Goal: Check status: Check status

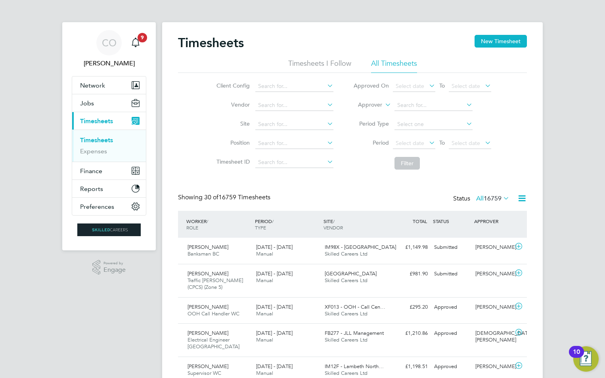
click at [383, 101] on icon at bounding box center [383, 102] width 0 height 7
click at [380, 111] on li "Worker" at bounding box center [362, 114] width 39 height 10
click at [402, 106] on input at bounding box center [433, 105] width 78 height 11
type input "tadas"
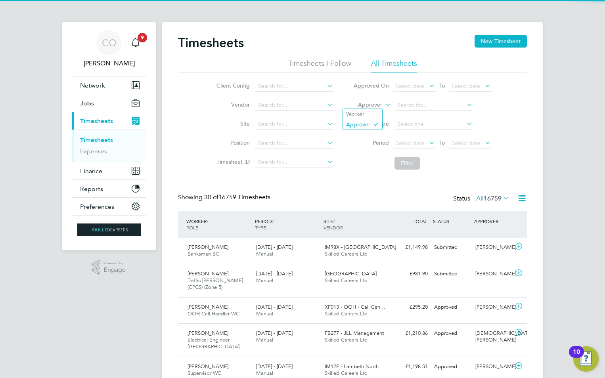
click at [383, 101] on icon at bounding box center [383, 102] width 0 height 7
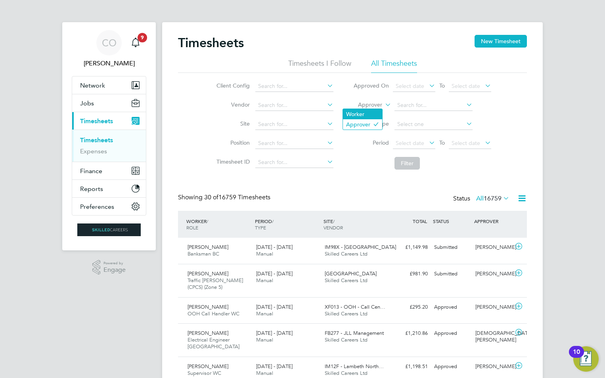
click at [370, 114] on li "Worker" at bounding box center [362, 114] width 39 height 10
click at [417, 106] on input at bounding box center [433, 105] width 78 height 11
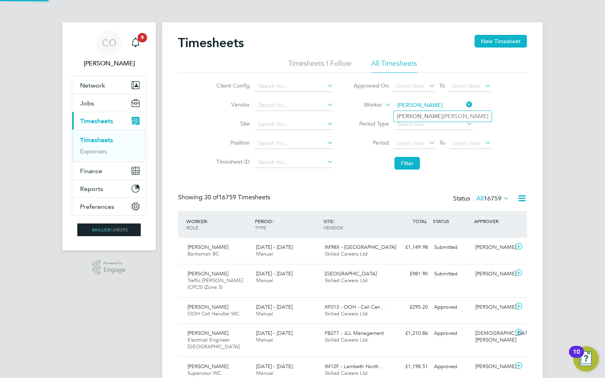
type input "[PERSON_NAME]"
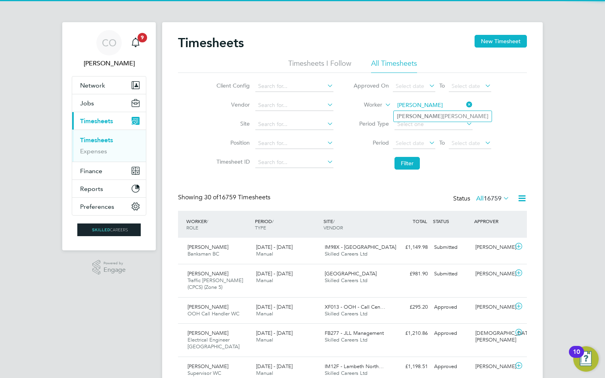
click at [417, 111] on ul "[PERSON_NAME]" at bounding box center [442, 116] width 99 height 11
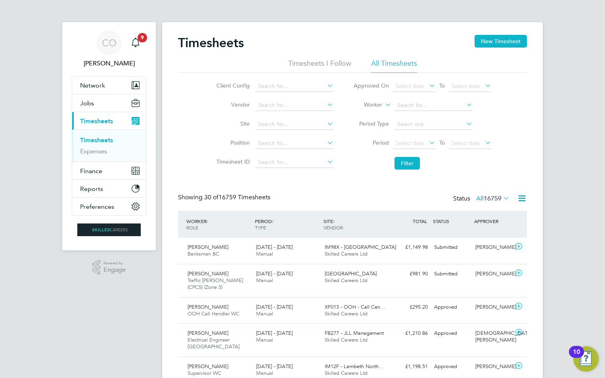
click at [417, 111] on li "Worker" at bounding box center [422, 105] width 158 height 19
drag, startPoint x: 417, startPoint y: 111, endPoint x: 419, endPoint y: 103, distance: 7.7
click at [419, 103] on input at bounding box center [433, 105] width 78 height 11
click at [416, 118] on b "[PERSON_NAME]" at bounding box center [420, 116] width 46 height 7
type input "[PERSON_NAME]"
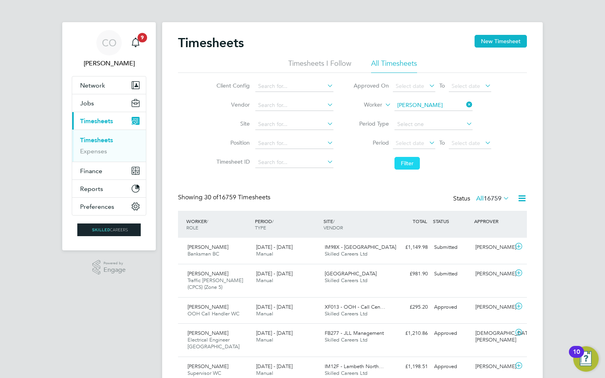
click at [404, 166] on button "Filter" at bounding box center [406, 163] width 25 height 13
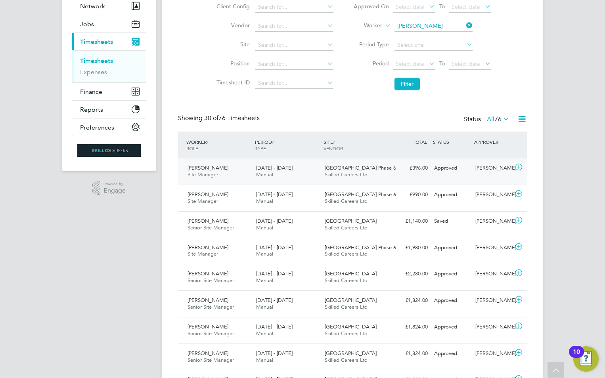
click at [285, 170] on span "[DATE] - [DATE]" at bounding box center [274, 167] width 36 height 7
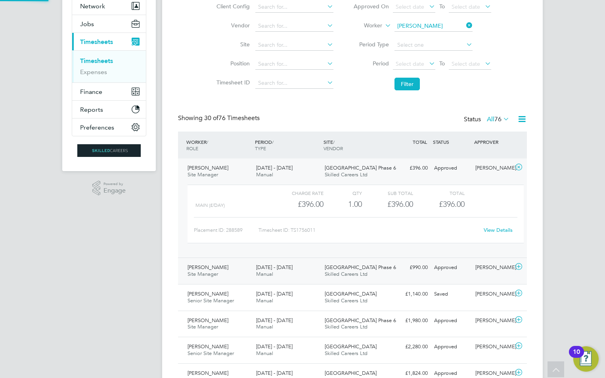
click at [284, 272] on div "[DATE] - [DATE] Manual" at bounding box center [287, 271] width 69 height 20
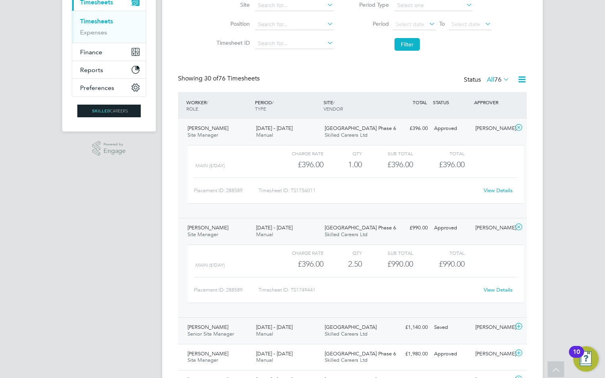
click at [288, 327] on span "[DATE] - [DATE]" at bounding box center [274, 327] width 36 height 7
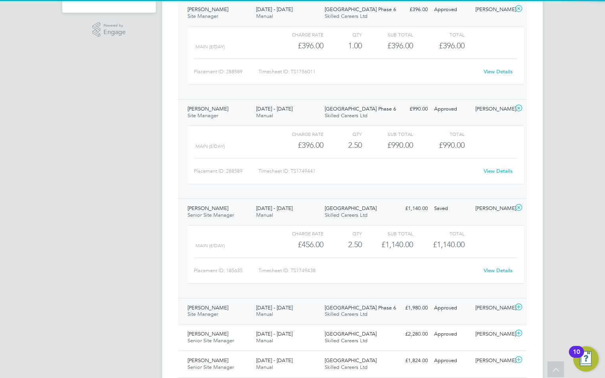
click at [290, 313] on div "[DATE] - [DATE] Manual" at bounding box center [287, 312] width 69 height 20
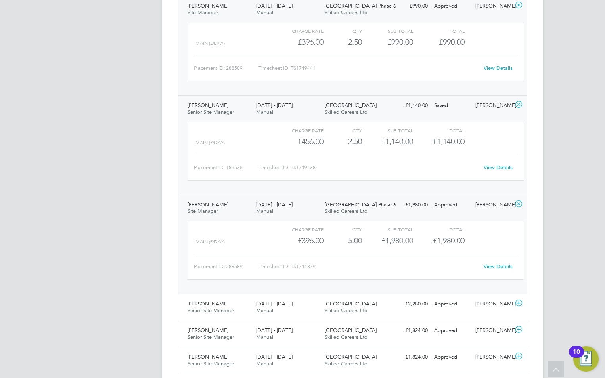
scroll to position [325, 0]
